Goal: Use online tool/utility: Utilize a website feature to perform a specific function

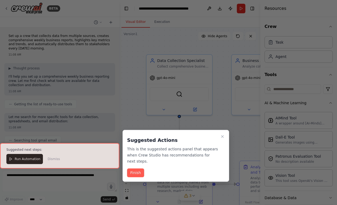
scroll to position [504, 0]
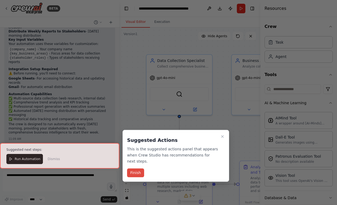
click at [137, 172] on button "Finish" at bounding box center [135, 173] width 17 height 9
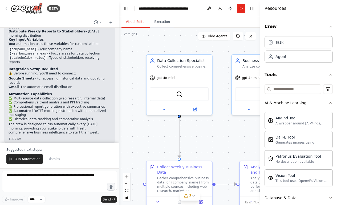
click at [213, 130] on div ".deletable-edge-delete-btn { width: 20px; height: 20px; border: 0px solid #ffff…" at bounding box center [189, 117] width 141 height 178
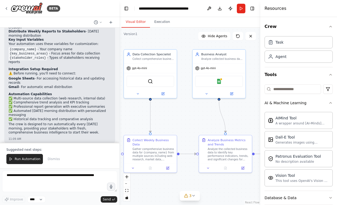
drag, startPoint x: 224, startPoint y: 134, endPoint x: 189, endPoint y: 107, distance: 44.3
click at [191, 113] on div ".deletable-edge-delete-btn { width: 20px; height: 20px; border: 0px solid #ffff…" at bounding box center [189, 117] width 141 height 178
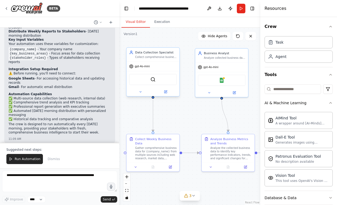
click at [169, 67] on div "gpt-4o-mini" at bounding box center [152, 66] width 53 height 9
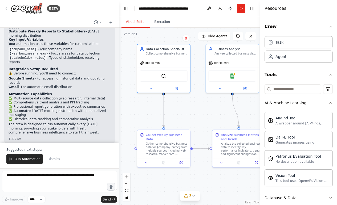
drag, startPoint x: 210, startPoint y: 114, endPoint x: 222, endPoint y: 110, distance: 12.7
click at [222, 110] on div ".deletable-edge-delete-btn { width: 20px; height: 20px; border: 0px solid #ffff…" at bounding box center [189, 117] width 141 height 178
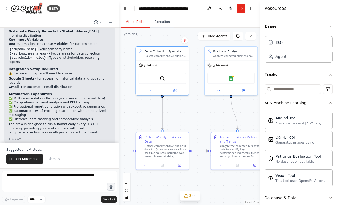
drag, startPoint x: 213, startPoint y: 111, endPoint x: 209, endPoint y: 114, distance: 4.7
click at [210, 114] on div ".deletable-edge-delete-btn { width: 20px; height: 20px; border: 0px solid #ffff…" at bounding box center [189, 117] width 141 height 178
click at [182, 138] on div "Collect Weekly Business Data" at bounding box center [165, 139] width 42 height 9
click at [197, 118] on div ".deletable-edge-delete-btn { width: 20px; height: 20px; border: 0px solid #ffff…" at bounding box center [189, 117] width 141 height 178
click at [187, 87] on div at bounding box center [161, 90] width 53 height 9
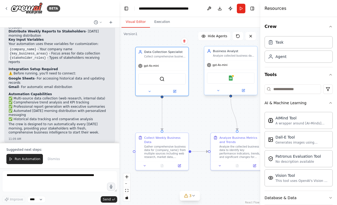
click at [220, 86] on div "Google Sheets" at bounding box center [230, 78] width 53 height 17
click at [213, 117] on div ".deletable-edge-delete-btn { width: 20px; height: 20px; border: 0px solid #ffff…" at bounding box center [189, 117] width 141 height 178
click at [179, 140] on div "Collect Weekly Business Data" at bounding box center [165, 139] width 42 height 9
click at [235, 145] on div "Analyze the collected business data to identify key performance indicators, tre…" at bounding box center [240, 151] width 42 height 14
click at [187, 116] on div ".deletable-edge-delete-btn { width: 20px; height: 20px; border: 0px solid #ffff…" at bounding box center [189, 117] width 141 height 178
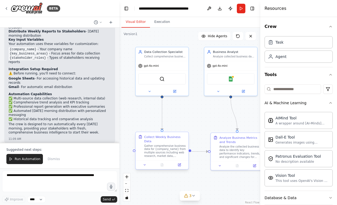
click at [177, 142] on div "Collect Weekly Business Data" at bounding box center [165, 139] width 42 height 9
click at [220, 141] on div "Analyze Business Metrics and Trends" at bounding box center [240, 139] width 42 height 9
click at [211, 118] on div ".deletable-edge-delete-btn { width: 20px; height: 20px; border: 0px solid #ffff…" at bounding box center [189, 117] width 141 height 178
